Goal: Transaction & Acquisition: Subscribe to service/newsletter

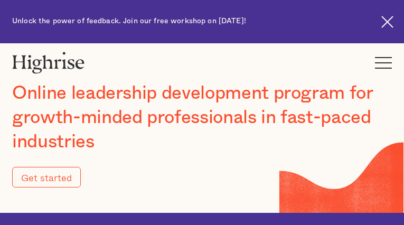
type input "Submit"
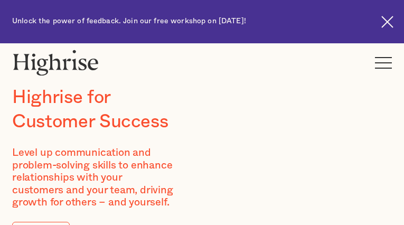
type input "lXkDyjTRc"
type input "iCUwpAekh"
type input "[EMAIL_ADDRESS][DOMAIN_NAME]"
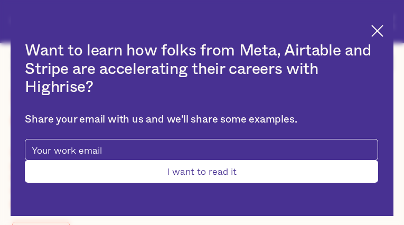
type input "yEiCRQrCJswEhN"
type input "BCYmFhbfDlsTiDRR"
type input "[EMAIL_ADDRESS][DOMAIN_NAME]"
type input "9832824701"
type input "IZAeihdAREvIGkuO"
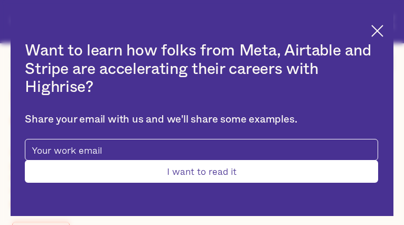
type input "WpFlUpcrQJxbMc"
type input "[EMAIL_ADDRESS][DOMAIN_NAME]"
type input "NqoCmEKSlgfv"
type input "HknYCkTOUZYiaer"
type input "[EMAIL_ADDRESS][DOMAIN_NAME]"
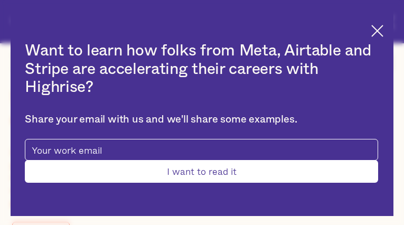
type input "4788217619"
type input "Submit"
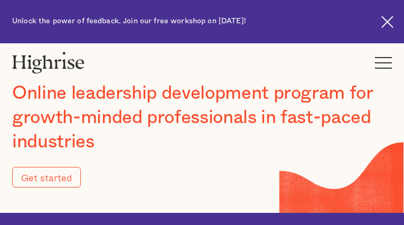
type input "Submit"
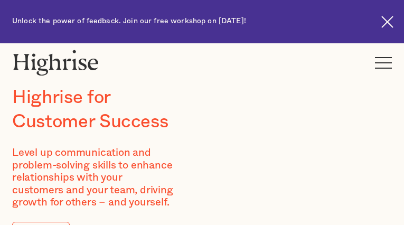
type input "GqewYFKs"
type input "oukiZwNyqdyy"
type input "[EMAIL_ADDRESS][DOMAIN_NAME]"
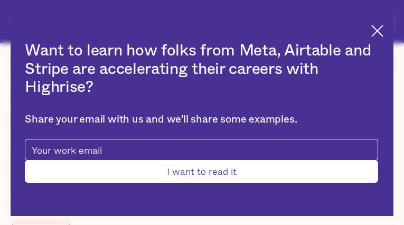
type input "wQEzsyBqQH"
type input "dWPOCauDY"
type input "[EMAIL_ADDRESS][DOMAIN_NAME]"
type input "5602292164"
type input "QcnNWlXdl"
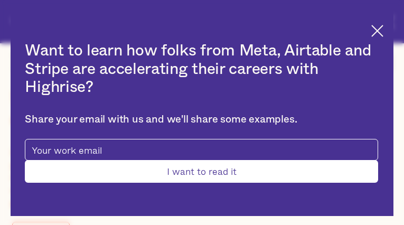
type input "HHtDEujK"
type input "[EMAIL_ADDRESS][DOMAIN_NAME]"
type input "ZHKwfdtHeorGa"
type input "YoZbwRROyc"
type input "[EMAIL_ADDRESS][DOMAIN_NAME]"
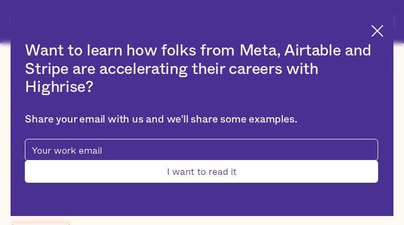
type input "4292589367"
type input "Submit"
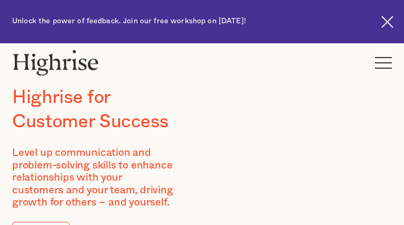
type input "ykoMlcEWNOuxuDT"
type input "wDytSadY"
type input "[EMAIL_ADDRESS][DOMAIN_NAME]"
type input "7579596834"
type input "BsGafOFfNKK"
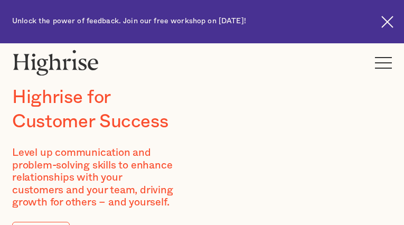
type input "HRRuySZwbdwZen"
type input "[EMAIL_ADDRESS][DOMAIN_NAME]"
type input "tebTsqGO"
type input "zlXrBOCEeZtxbW"
type input "[EMAIL_ADDRESS][DOMAIN_NAME]"
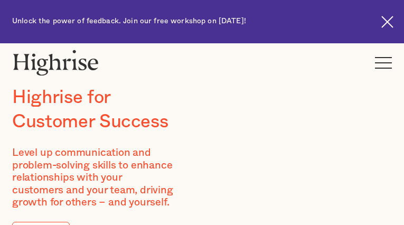
type input "rDpXyQepjarKkPE"
type input "DOdEYHcUyAnY"
type input "[EMAIL_ADDRESS][DOMAIN_NAME]"
type input "4537213236"
type input "KcAZlvYmSpQVzHB"
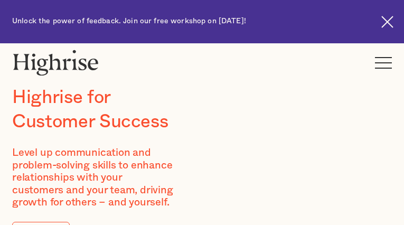
type input "PuJZZNHGahSFX"
type input "[EMAIL_ADDRESS][DOMAIN_NAME]"
type input "5528141121"
type input "ZStTXDoXrJl"
type input "VufiXPecCa"
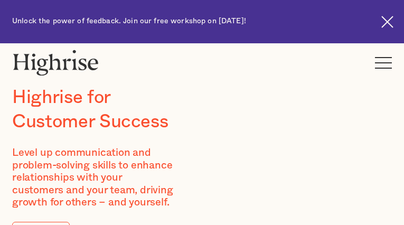
type input "[EMAIL_ADDRESS][DOMAIN_NAME]"
type input "ihSZpWuPmSi"
type input "YeyGxaUAlzNwX"
type input "[EMAIL_ADDRESS][DOMAIN_NAME]"
type input "CWqbKnvrdamvDef"
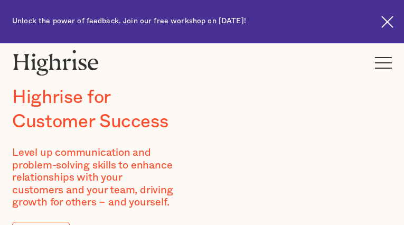
type input "xttmWbfuRNprqrw"
type input "[EMAIL_ADDRESS][DOMAIN_NAME]"
type input "8795148842"
